Goal: Information Seeking & Learning: Learn about a topic

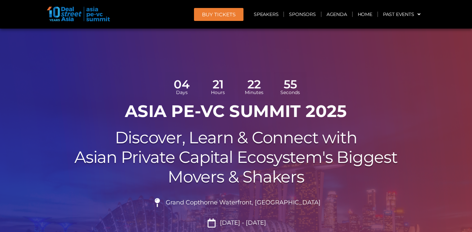
scroll to position [133, 0]
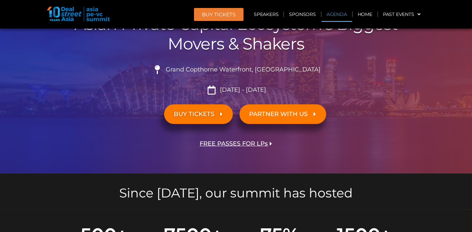
click at [337, 12] on link "Agenda" at bounding box center [336, 14] width 31 height 15
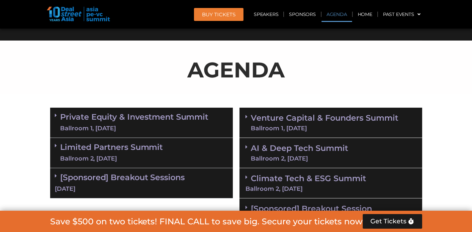
scroll to position [382, 0]
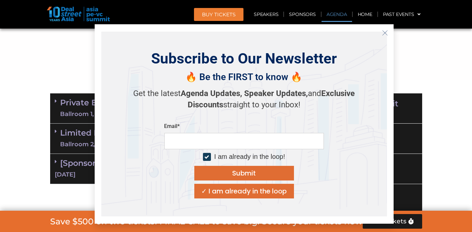
click at [385, 31] on icon "Close" at bounding box center [385, 33] width 6 height 6
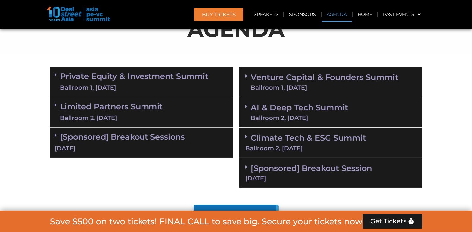
scroll to position [415, 0]
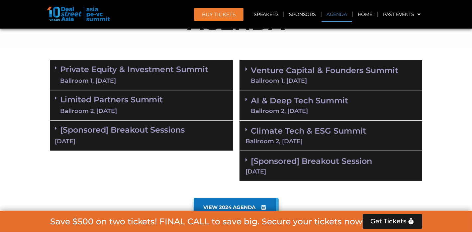
click at [244, 67] on div "Venture Capital & Founders​ Summit Ballroom 1, 11 Sept" at bounding box center [330, 75] width 183 height 30
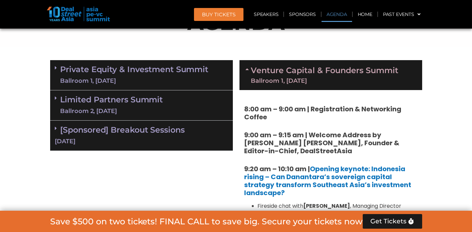
click at [246, 67] on icon at bounding box center [248, 68] width 5 height 5
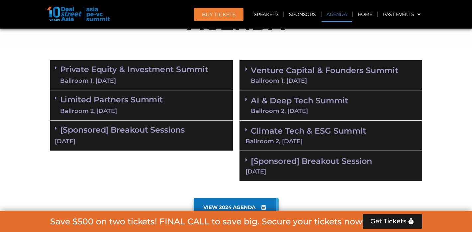
click at [247, 128] on icon at bounding box center [247, 129] width 2 height 5
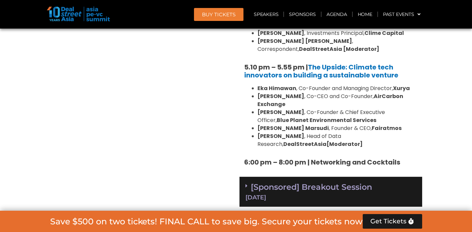
scroll to position [980, 0]
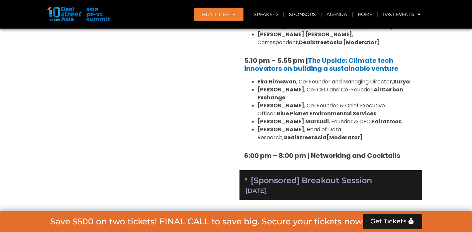
click at [245, 170] on div "[Sponsored] Breakout Session 11 Sept" at bounding box center [330, 185] width 183 height 30
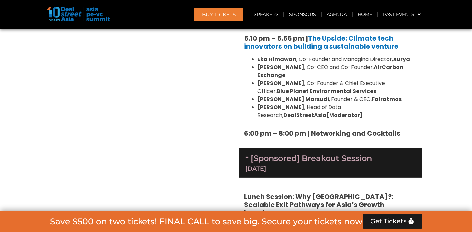
scroll to position [1013, 0]
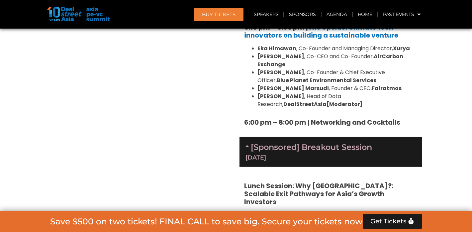
click at [246, 143] on icon at bounding box center [248, 145] width 5 height 5
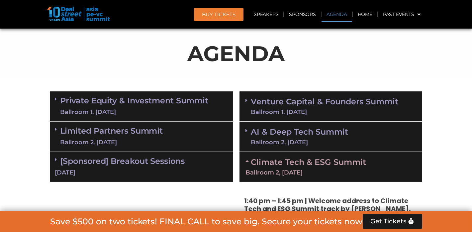
scroll to position [382, 0]
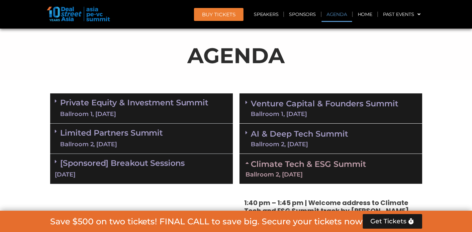
click at [246, 131] on icon at bounding box center [247, 132] width 2 height 5
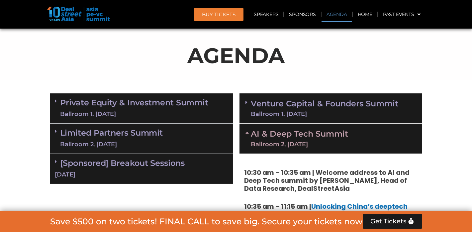
click at [246, 100] on icon at bounding box center [247, 102] width 2 height 5
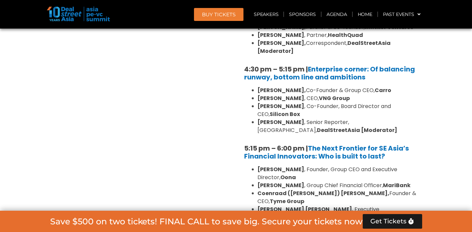
scroll to position [1179, 0]
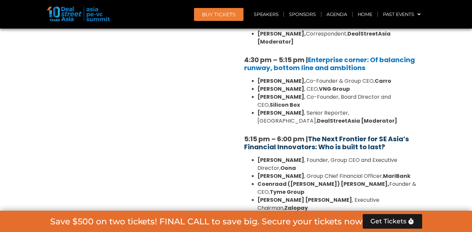
click at [366, 134] on link "The Next Frontier for SE Asia’s Financial Innovators: Who is built to last?" at bounding box center [326, 142] width 165 height 17
click at [319, 134] on link "The Next Frontier for SE Asia’s Financial Innovators: Who is built to last?" at bounding box center [326, 142] width 165 height 17
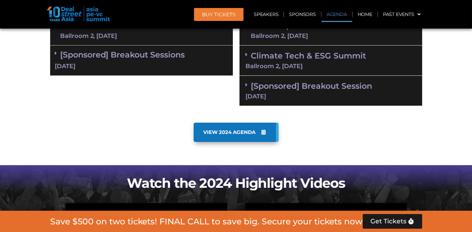
scroll to position [449, 0]
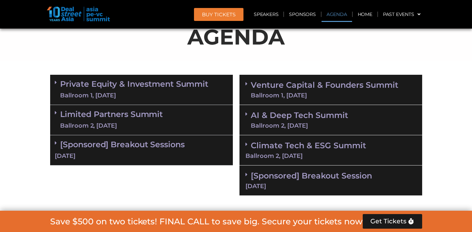
click at [56, 83] on icon at bounding box center [56, 82] width 2 height 5
